Goal: Information Seeking & Learning: Check status

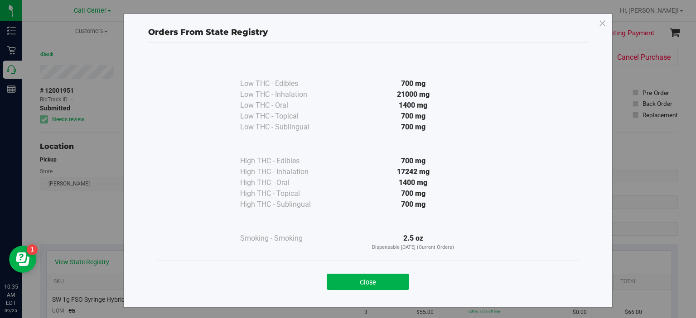
click at [338, 297] on div "Close" at bounding box center [368, 279] width 426 height 37
click at [350, 279] on button "Close" at bounding box center [368, 282] width 82 height 16
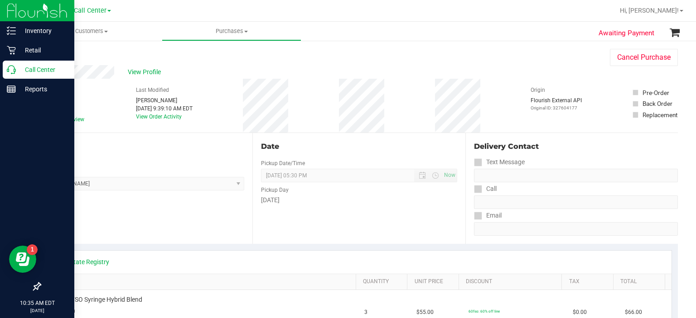
click at [42, 63] on div "Call Center" at bounding box center [39, 70] width 72 height 18
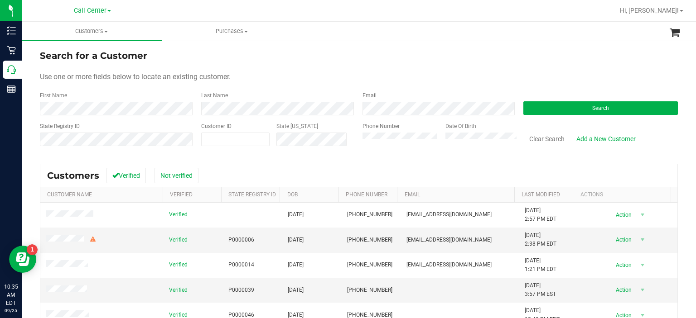
click at [376, 132] on div "Phone Number" at bounding box center [400, 138] width 77 height 32
click at [591, 102] on button "Search" at bounding box center [600, 108] width 154 height 14
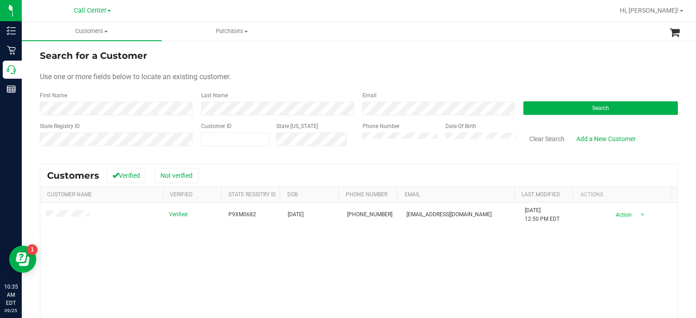
click at [574, 126] on div "Clear Search Add a New Customer" at bounding box center [596, 138] width 161 height 32
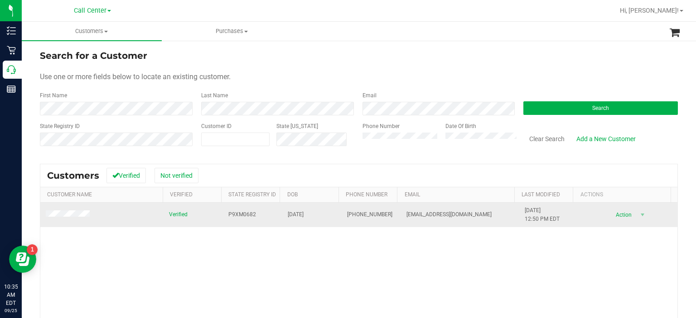
click at [63, 210] on td at bounding box center [101, 215] width 123 height 24
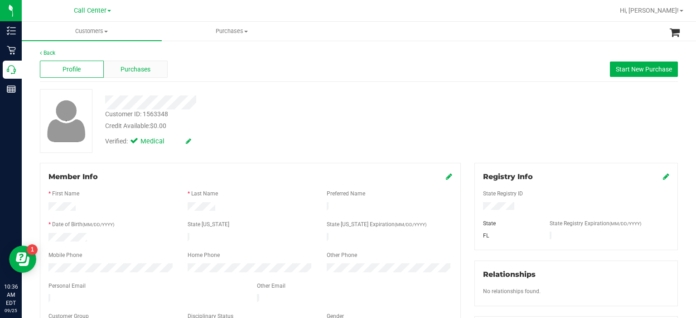
click at [140, 74] on div "Purchases" at bounding box center [136, 69] width 64 height 17
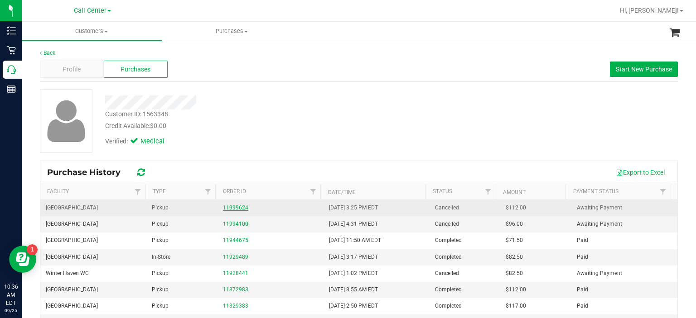
click at [234, 211] on link "11999624" at bounding box center [235, 208] width 25 height 6
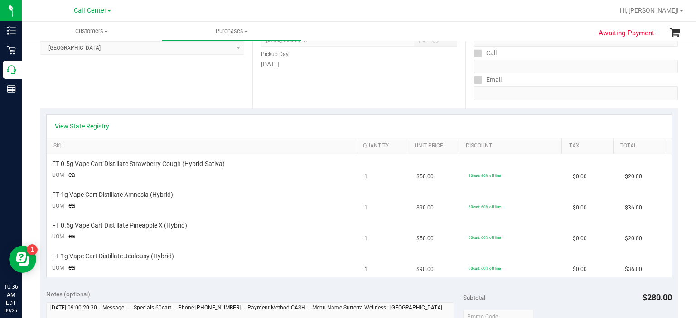
scroll to position [137, 0]
click at [89, 130] on div "View State Registry" at bounding box center [359, 125] width 625 height 23
click at [88, 121] on link "View State Registry" at bounding box center [82, 125] width 54 height 9
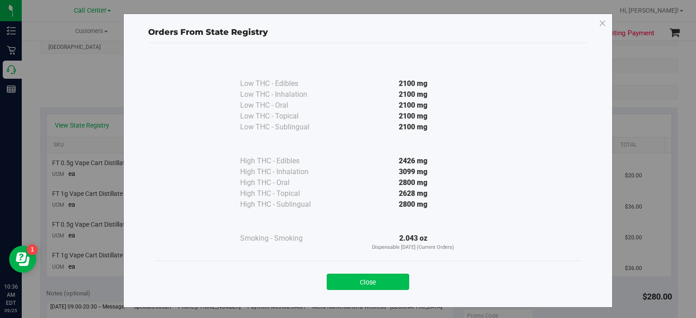
click at [364, 283] on button "Close" at bounding box center [368, 282] width 82 height 16
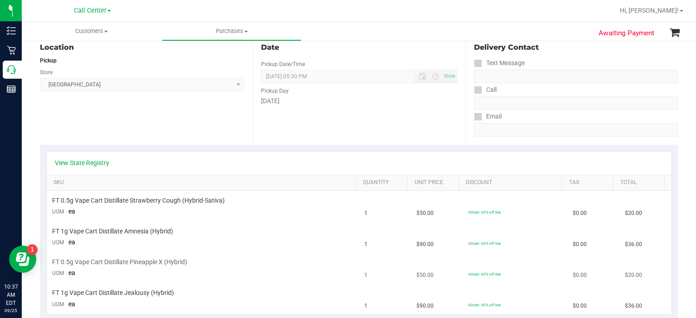
scroll to position [97, 0]
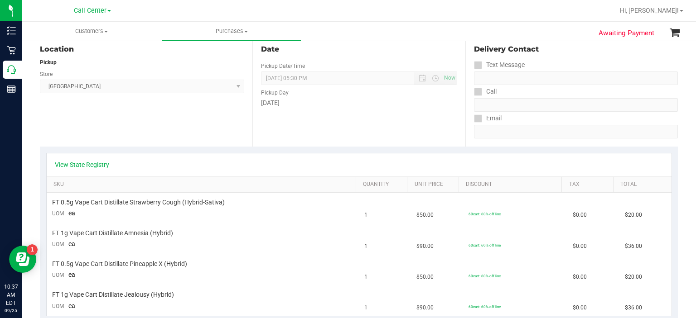
click at [85, 163] on link "View State Registry" at bounding box center [82, 164] width 54 height 9
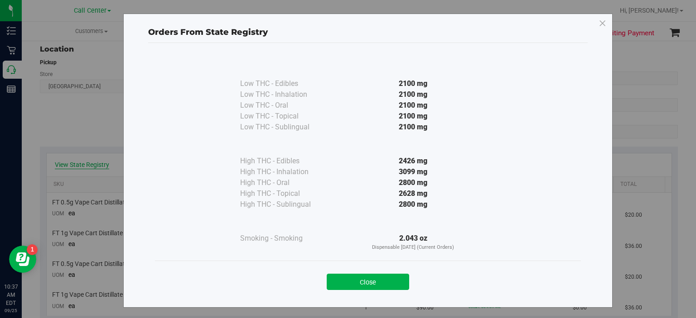
scroll to position [2, 0]
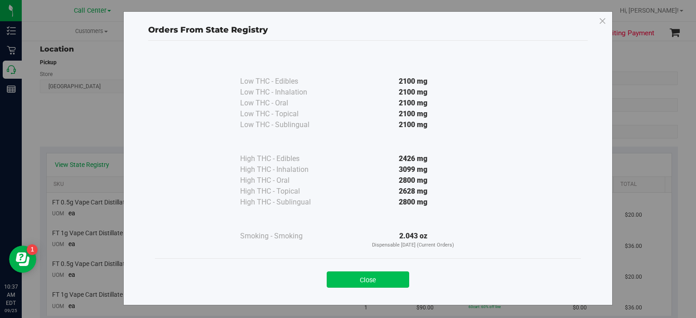
drag, startPoint x: 363, startPoint y: 280, endPoint x: 363, endPoint y: 275, distance: 5.9
click at [363, 275] on button "Close" at bounding box center [368, 280] width 82 height 16
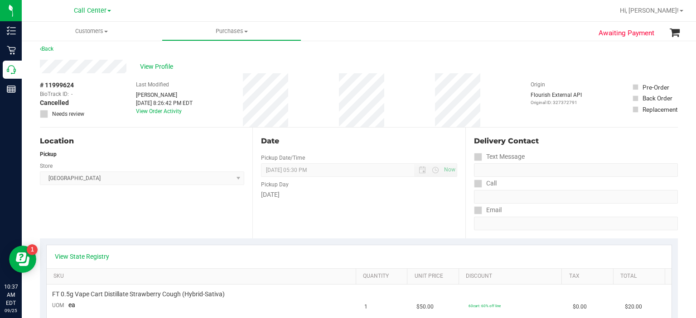
scroll to position [0, 0]
